Goal: Transaction & Acquisition: Purchase product/service

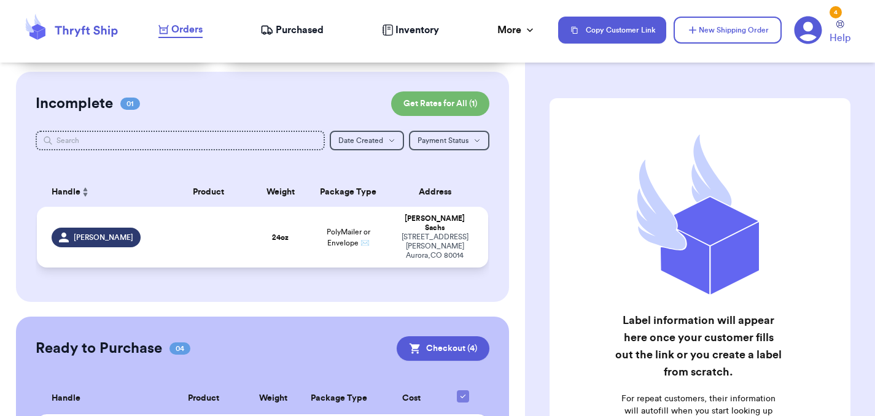
scroll to position [84, 0]
click at [135, 229] on div "[PERSON_NAME]" at bounding box center [104, 239] width 104 height 20
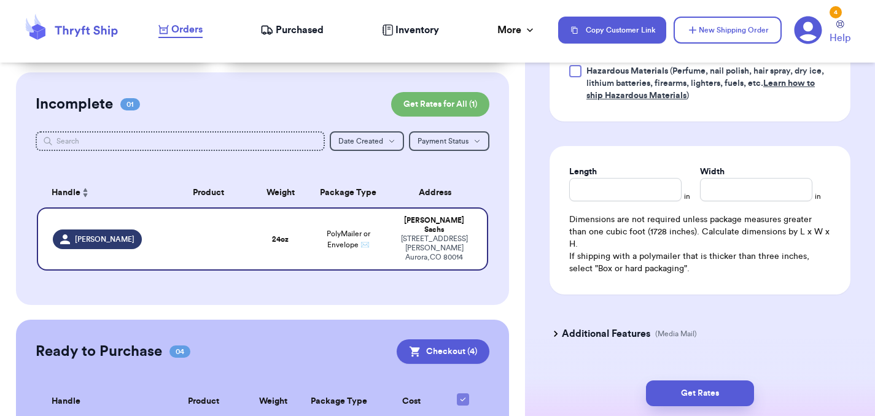
scroll to position [702, 0]
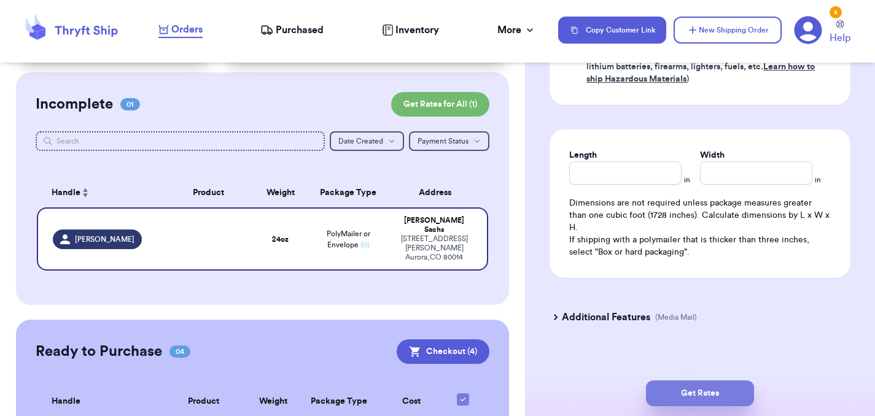
click at [698, 391] on button "Get Rates" at bounding box center [700, 394] width 108 height 26
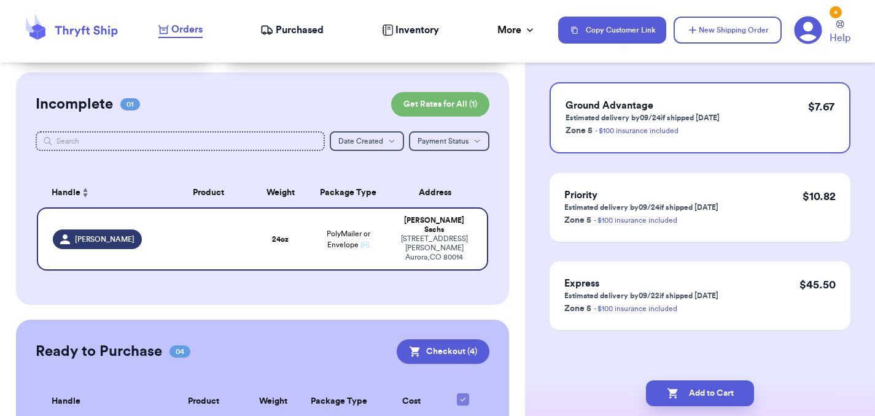
scroll to position [0, 0]
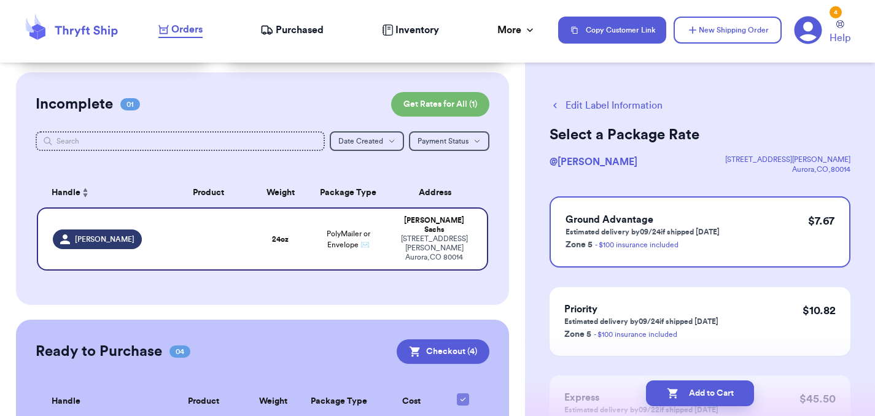
click at [542, 178] on div "Edit Label Information Select a Package Rate @ [PERSON_NAME] [STREET_ADDRESS][P…" at bounding box center [700, 302] width 350 height 457
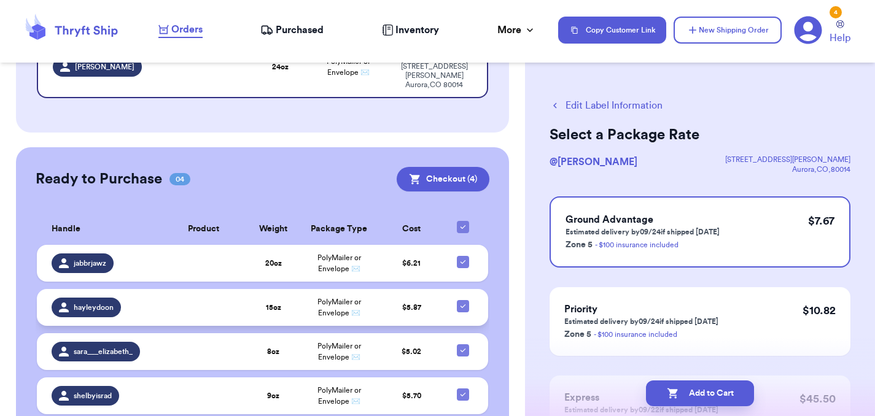
scroll to position [284, 0]
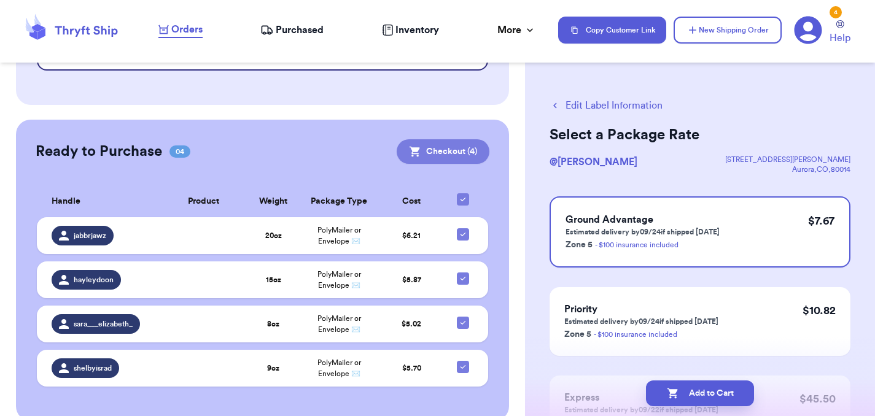
click at [432, 139] on button "Checkout ( 4 )" at bounding box center [443, 151] width 93 height 25
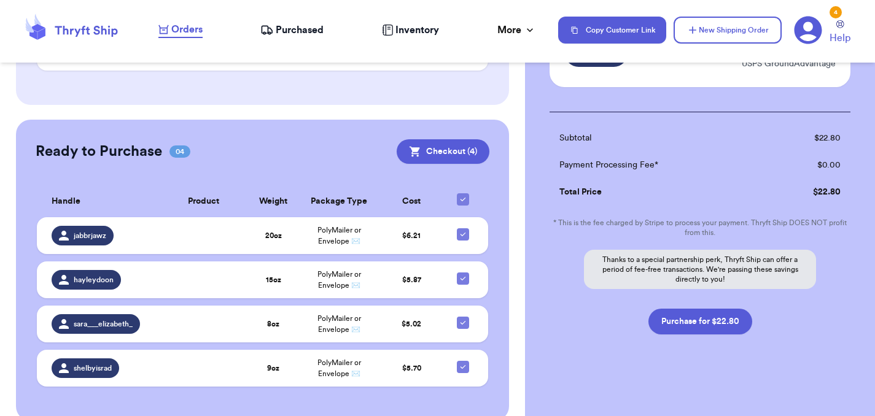
scroll to position [352, 0]
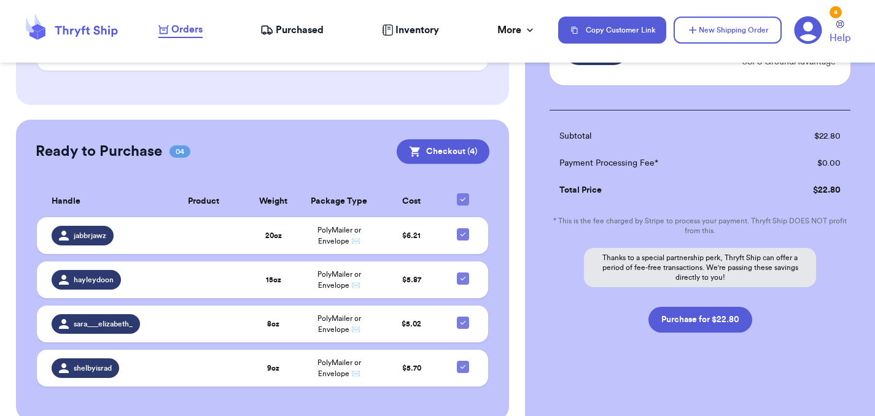
click at [713, 309] on button "Purchase for $22.80" at bounding box center [701, 320] width 104 height 26
checkbox input "false"
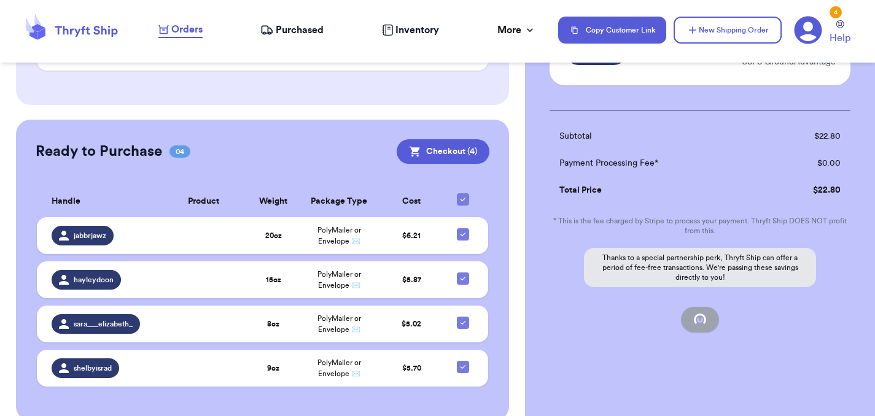
checkbox input "false"
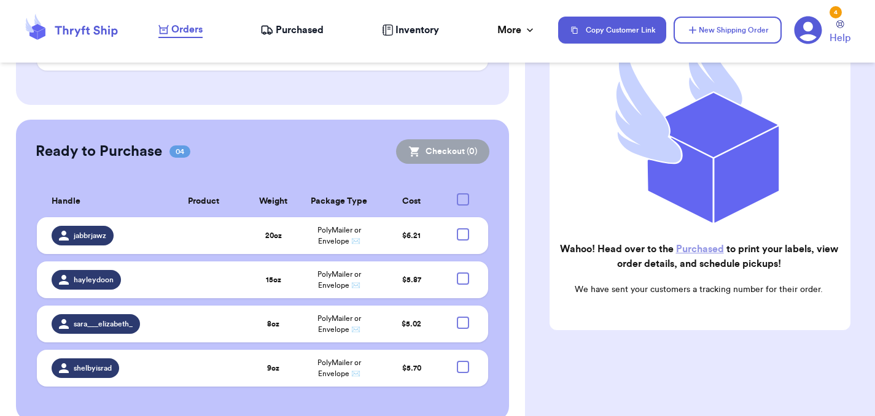
scroll to position [180, 0]
checkbox input "true"
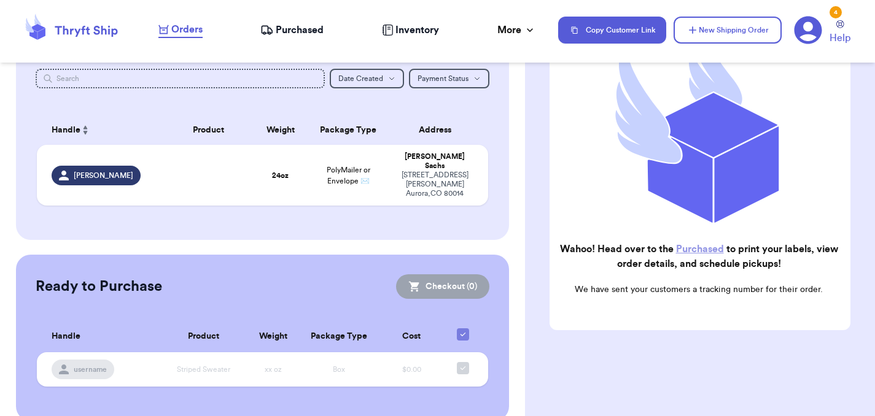
scroll to position [0, 0]
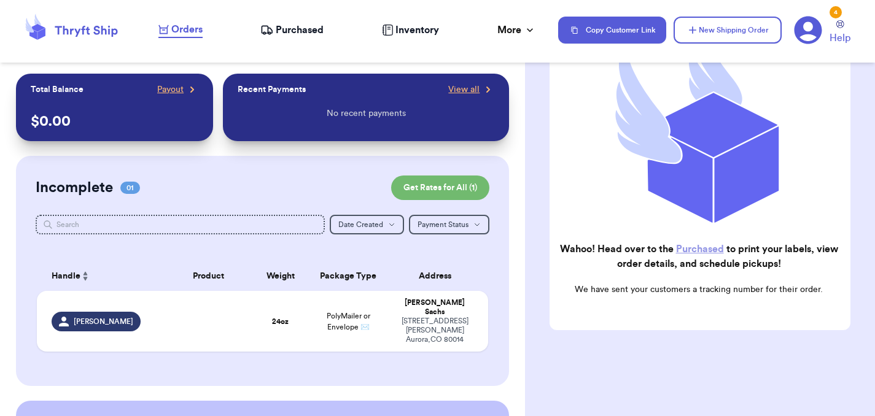
click at [286, 36] on span "Purchased" at bounding box center [300, 30] width 48 height 15
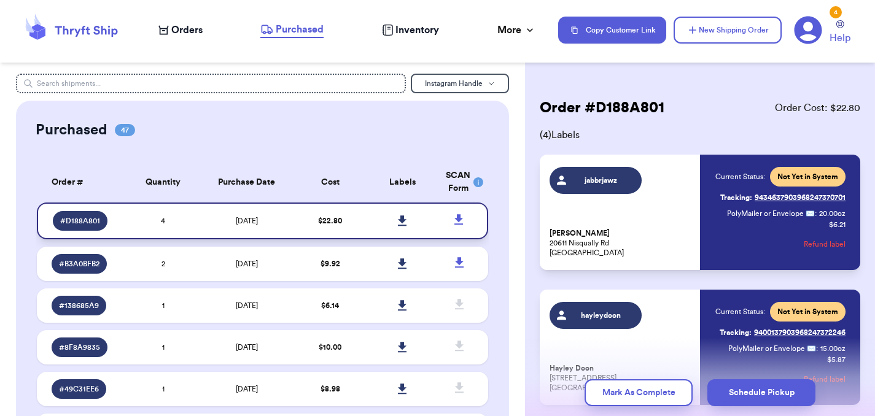
click at [402, 225] on icon at bounding box center [402, 221] width 9 height 10
